Goal: Information Seeking & Learning: Learn about a topic

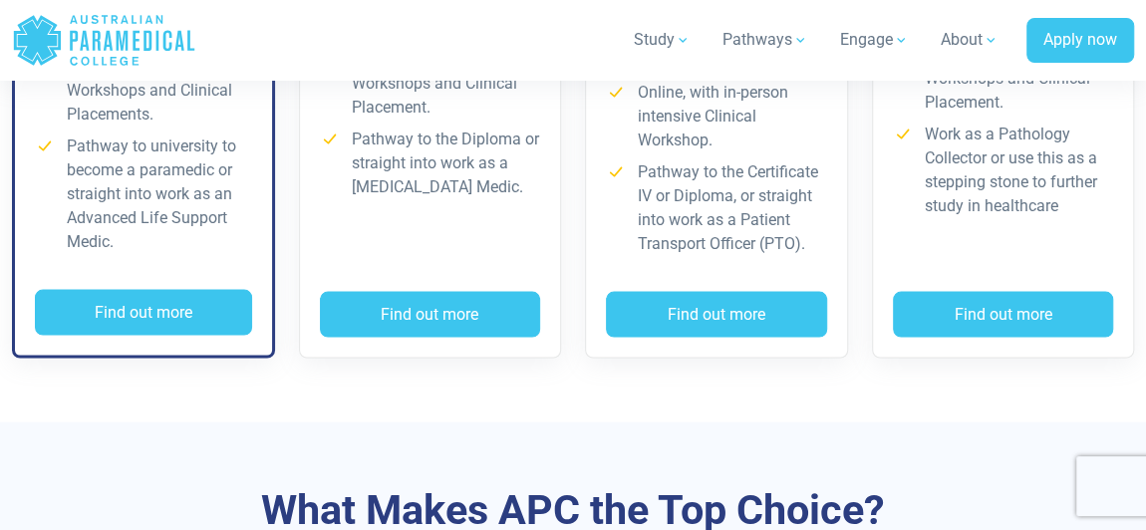
scroll to position [1981, 0]
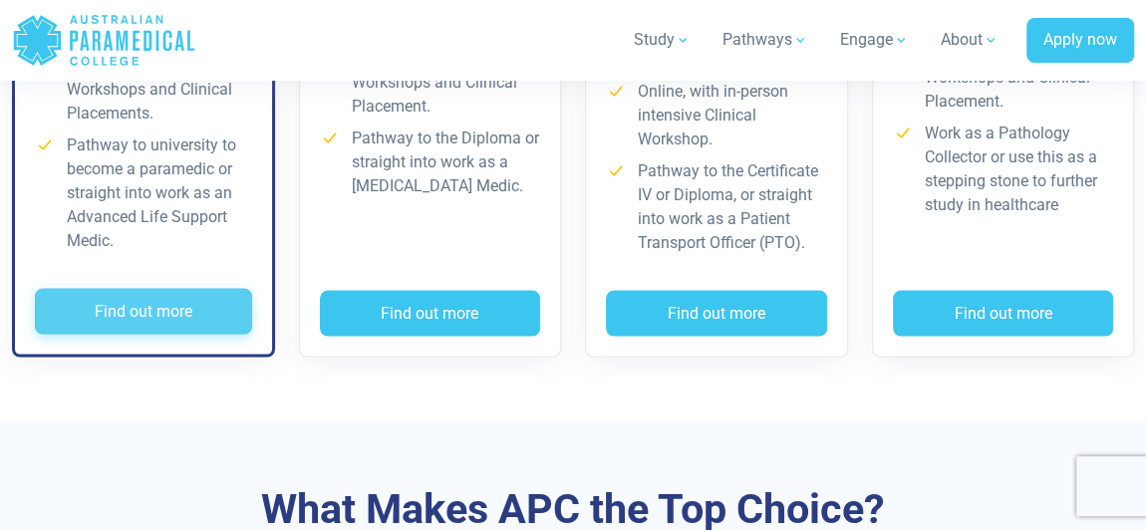
click at [217, 335] on button "Find out more" at bounding box center [143, 312] width 217 height 46
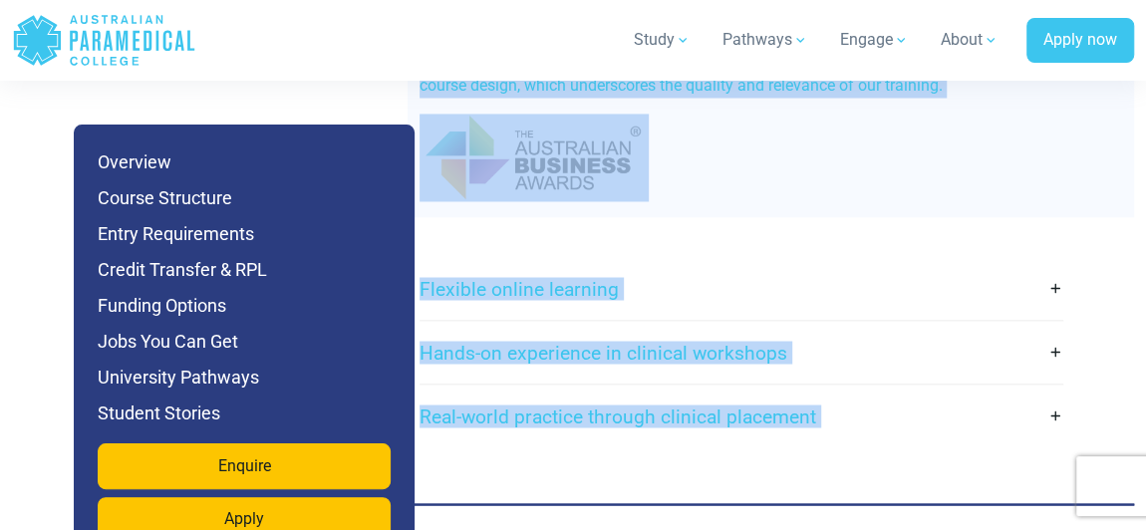
scroll to position [5424, 0]
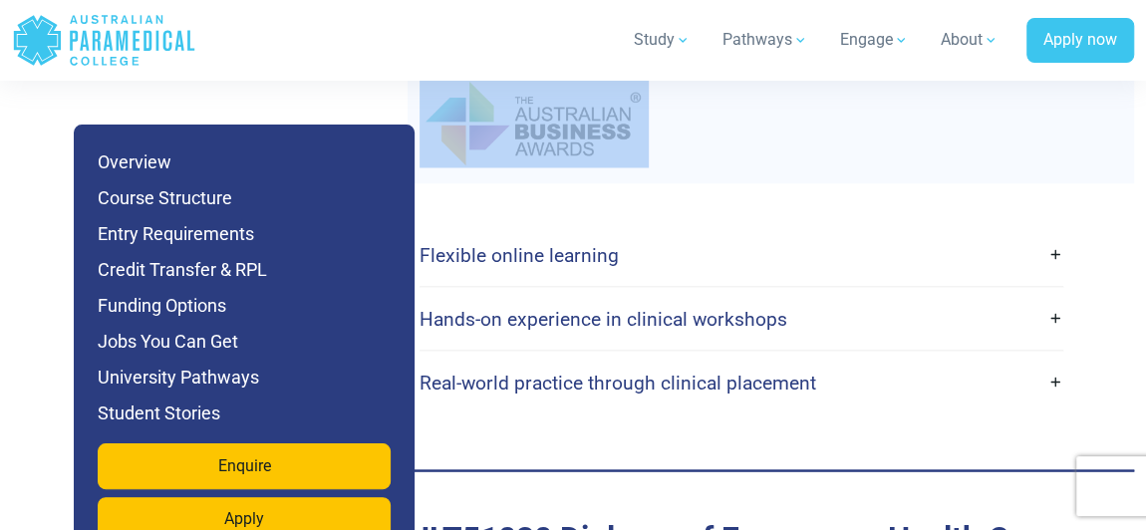
drag, startPoint x: 441, startPoint y: 125, endPoint x: 709, endPoint y: 88, distance: 269.6
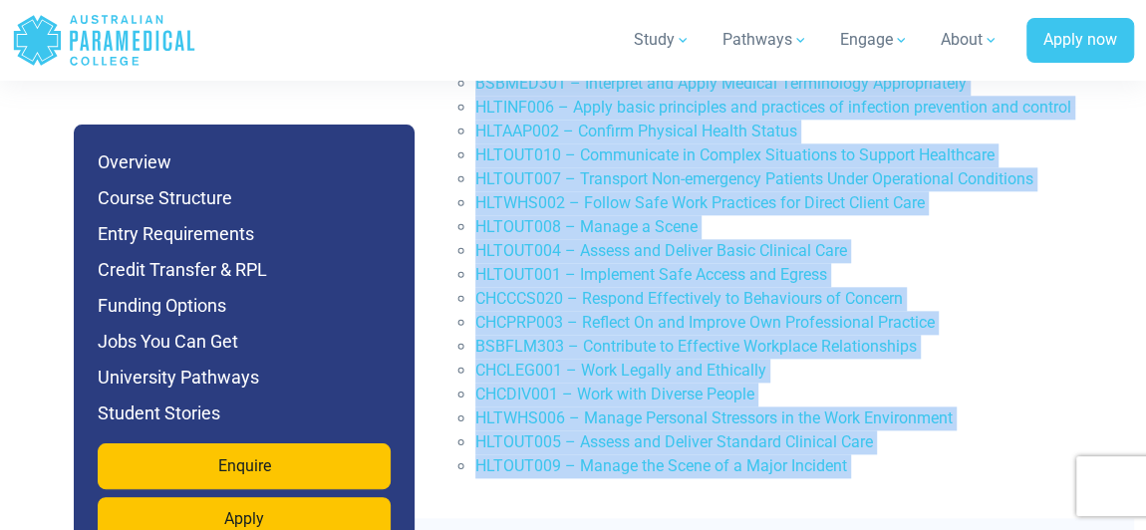
scroll to position [4763, 0]
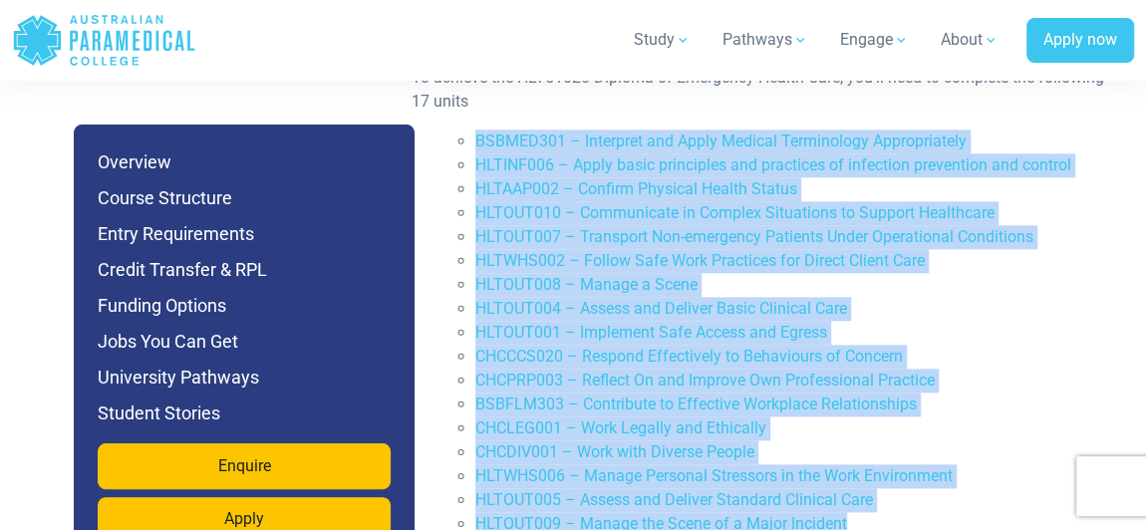
drag, startPoint x: 465, startPoint y: 107, endPoint x: 867, endPoint y: 506, distance: 566.6
click at [867, 506] on ul "BSBMED301 – Interpret and Apply Medical Terminology Appropriately HLTINF006 – A…" at bounding box center [778, 333] width 671 height 407
copy ul "BSBMED301 – Interpret and Apply Medical Terminology Appropriately HLTINF006 – A…"
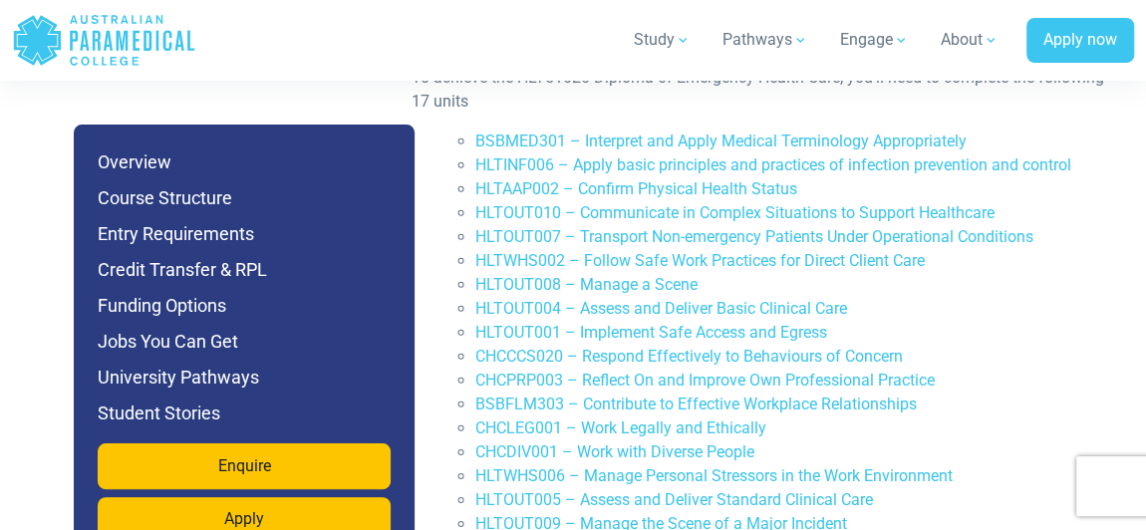
scroll to position [4763, 0]
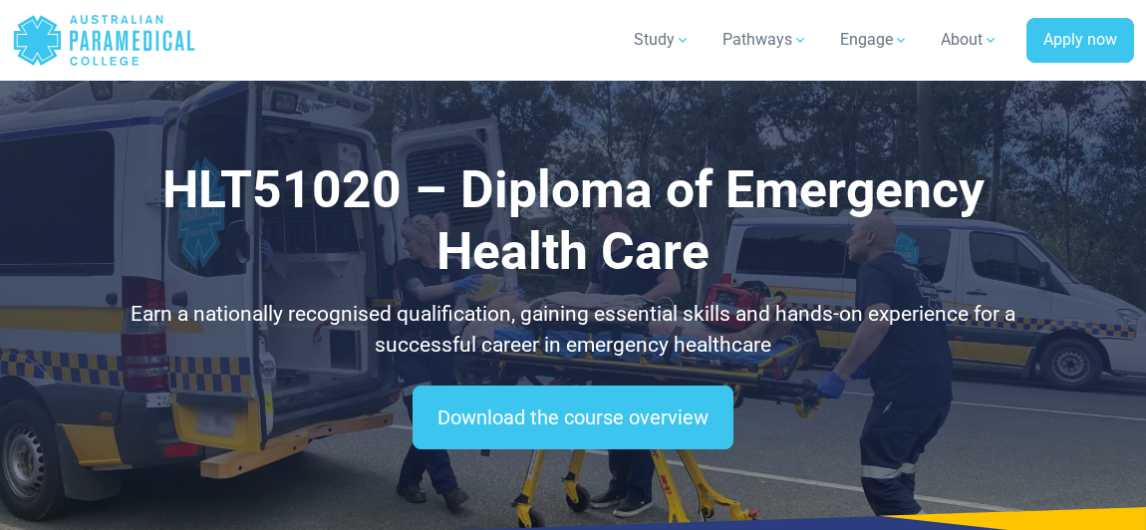
scroll to position [4764, 0]
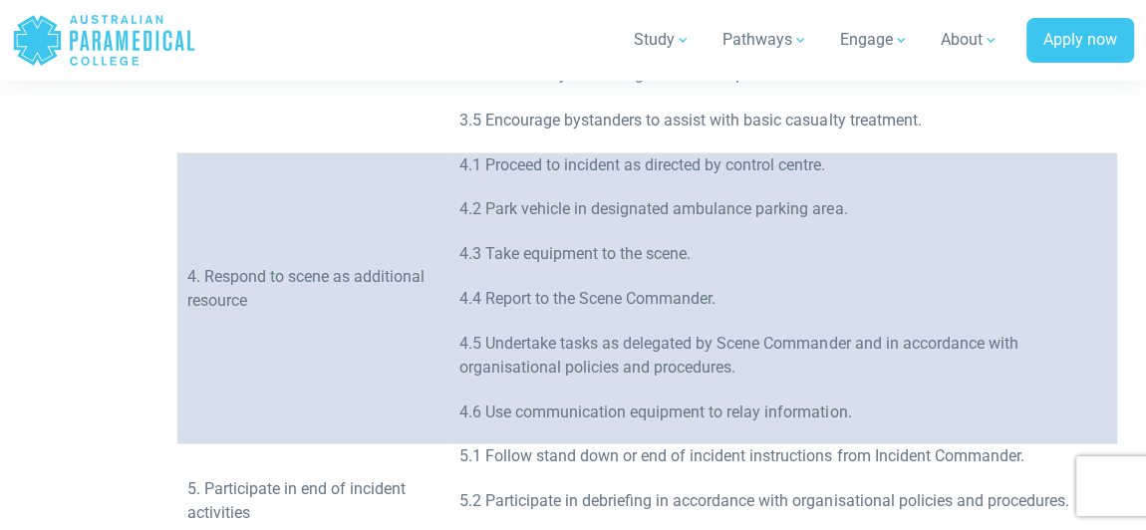
scroll to position [1797, 0]
